Goal: Information Seeking & Learning: Learn about a topic

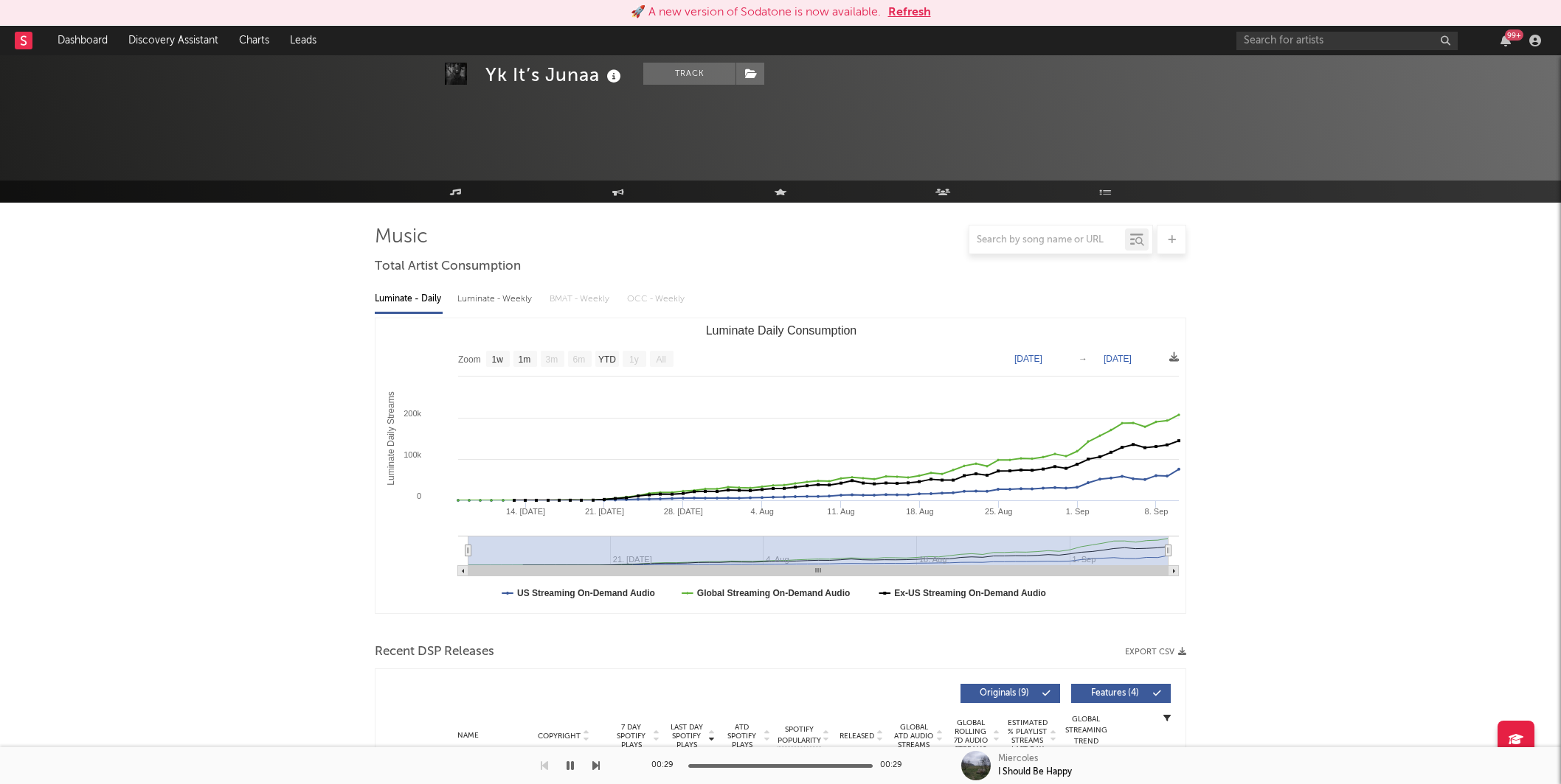
select select "1w"
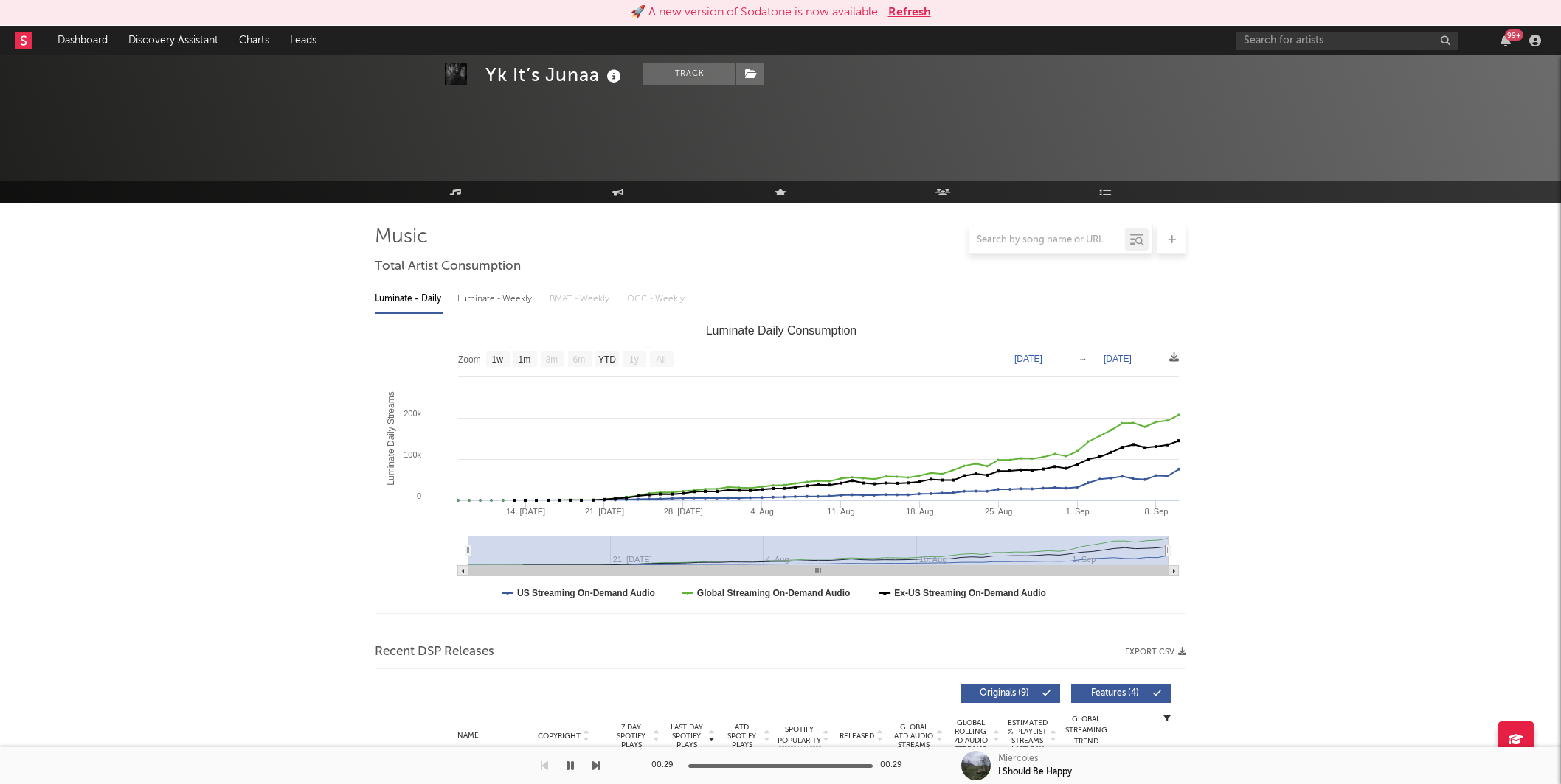
select select "1w"
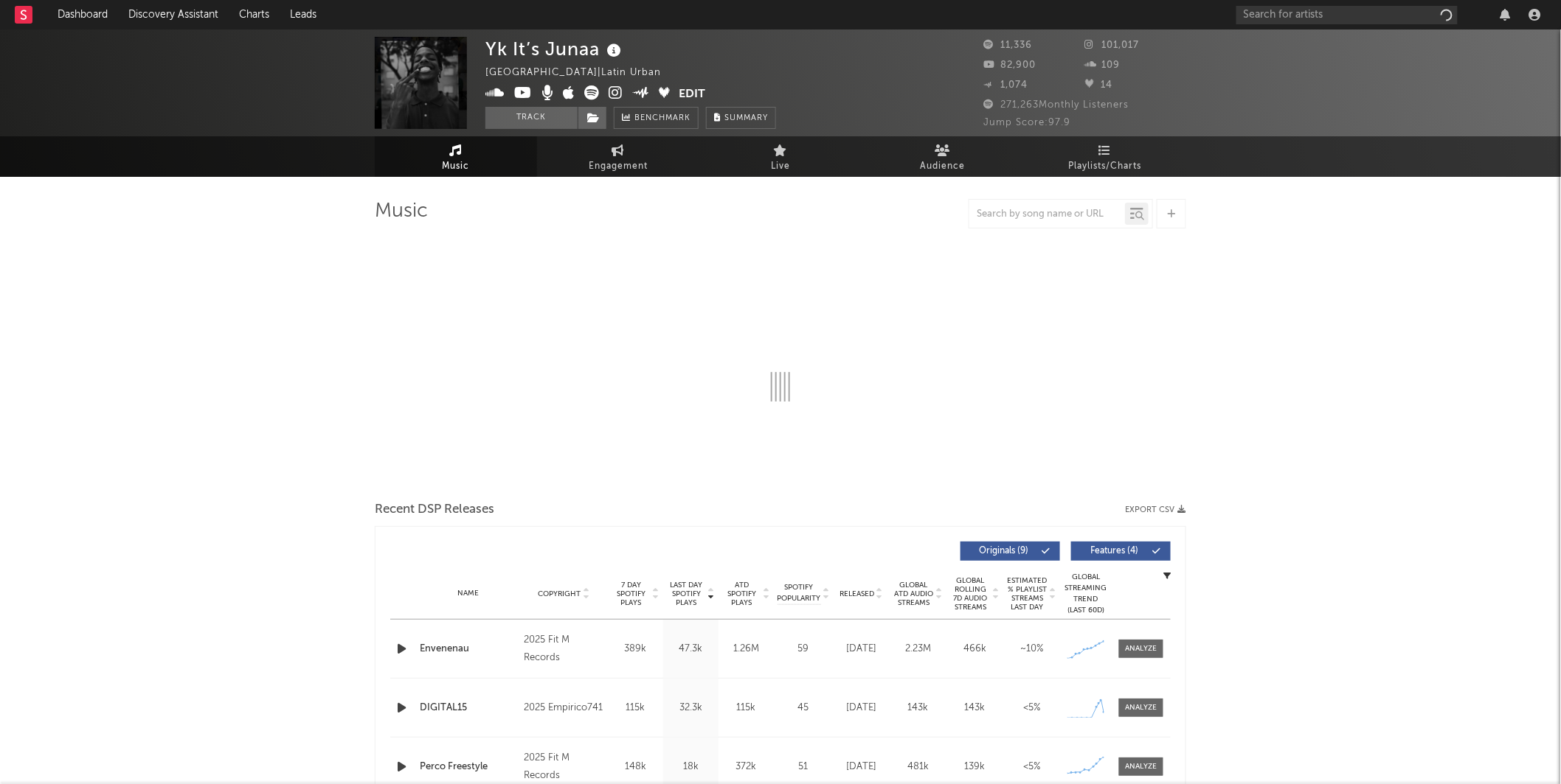
select select "1w"
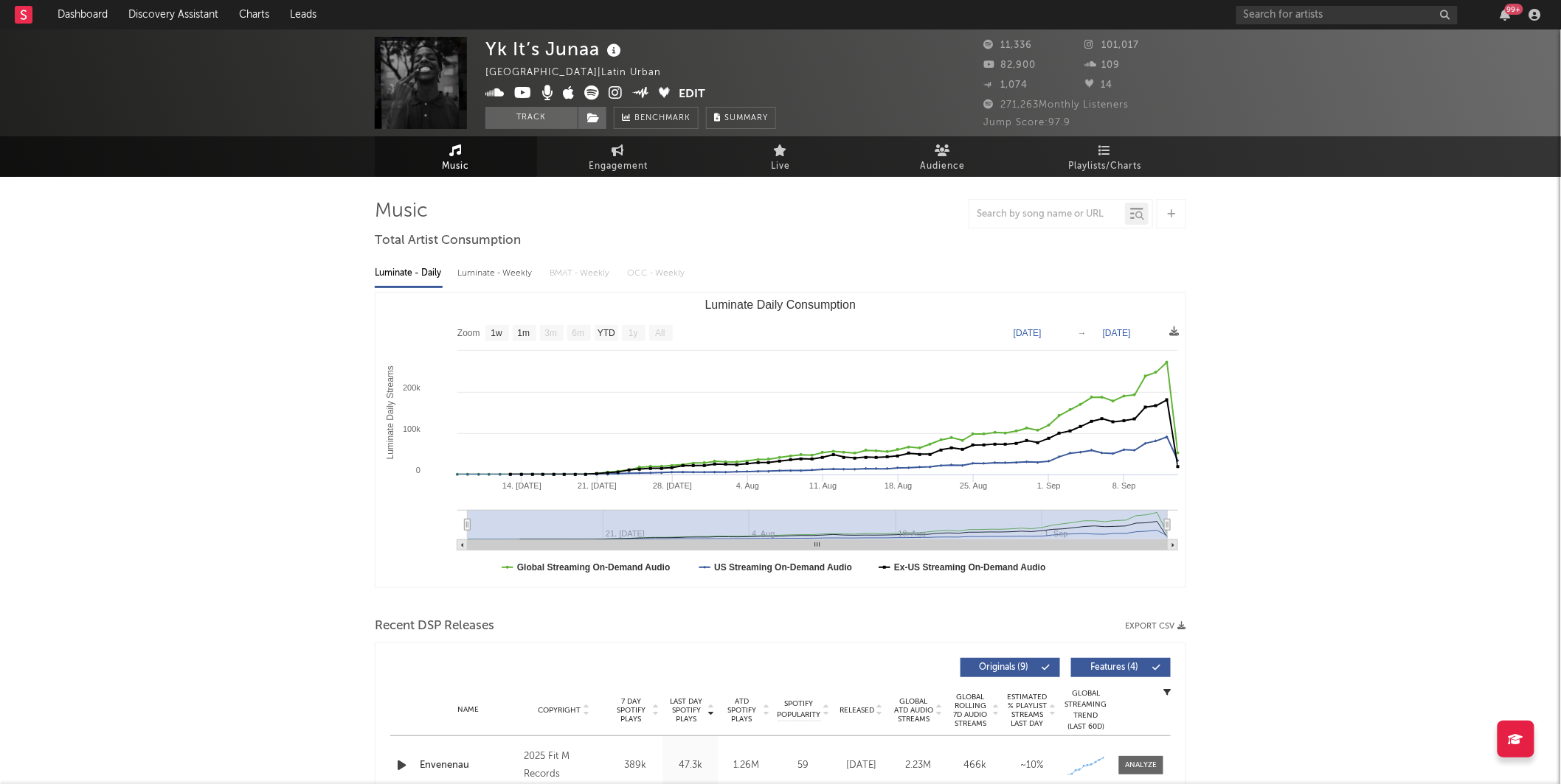
click at [159, 5] on link "Discovery Assistant" at bounding box center [173, 14] width 111 height 29
